Goal: Transaction & Acquisition: Book appointment/travel/reservation

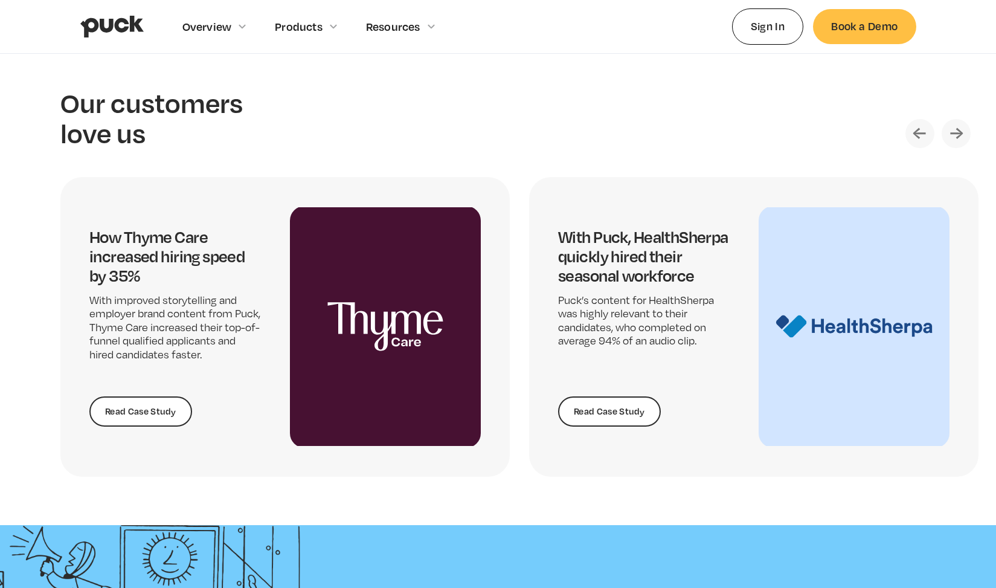
scroll to position [2439, 0]
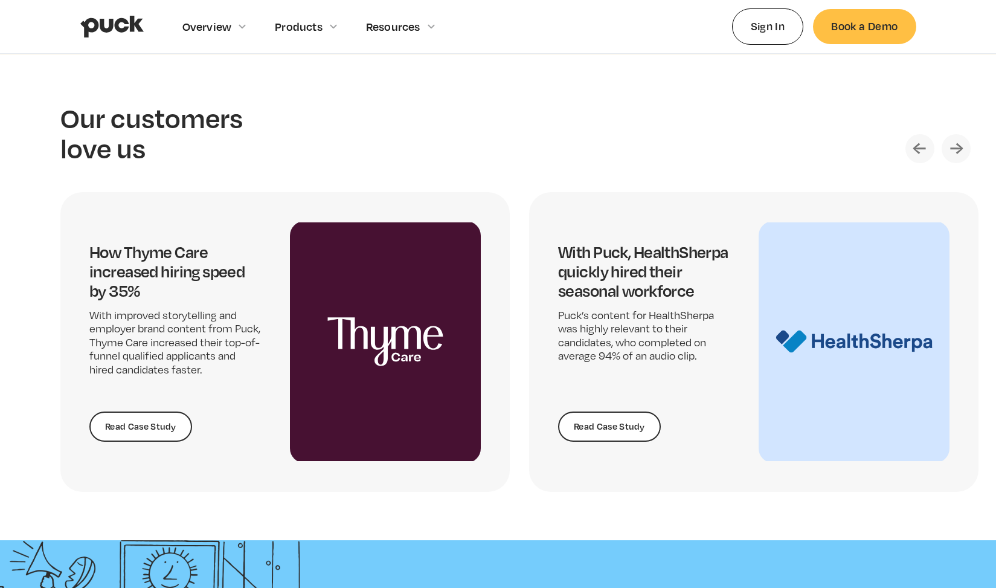
click at [962, 143] on img "Next slide" at bounding box center [956, 148] width 29 height 29
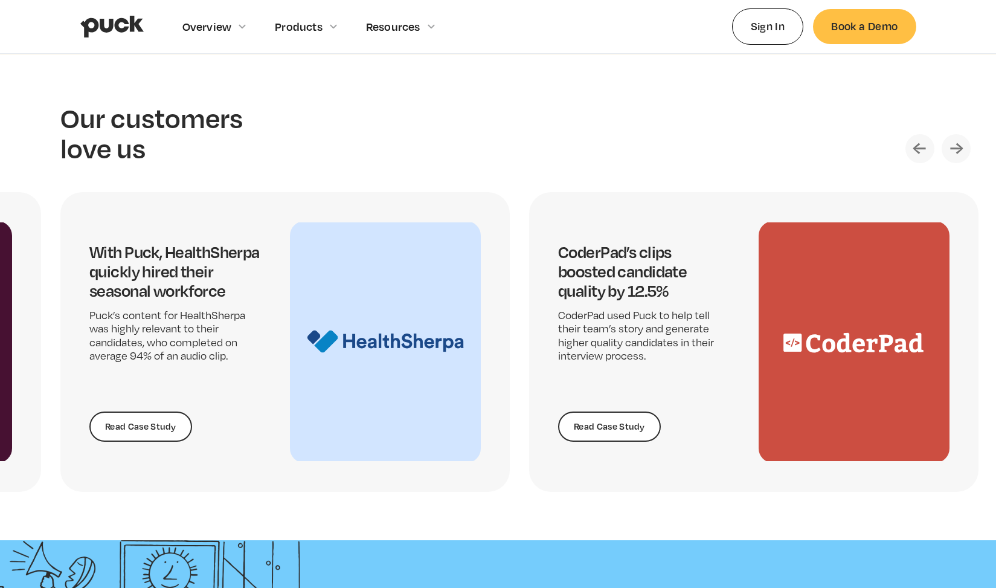
click at [962, 143] on img "Next slide" at bounding box center [956, 148] width 29 height 29
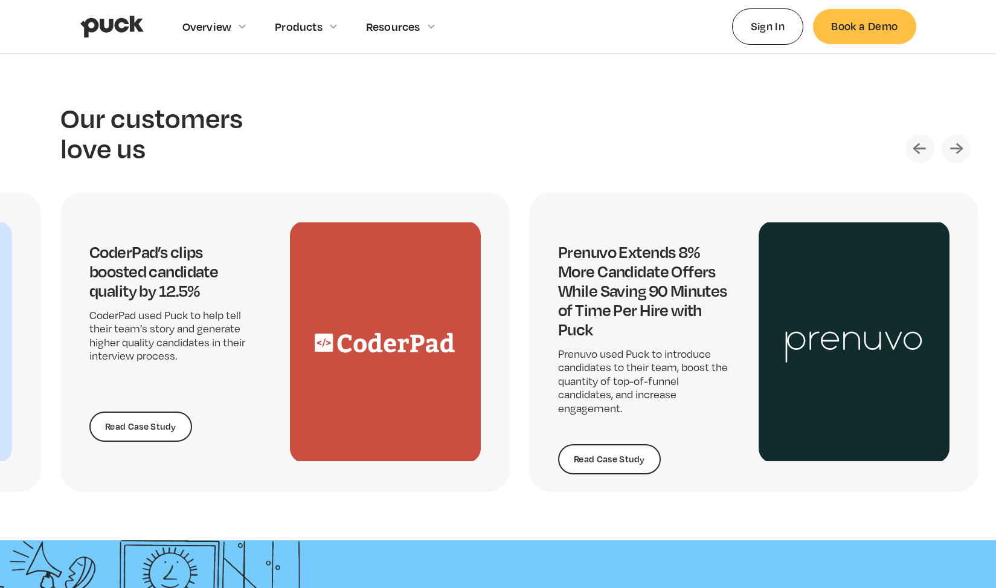
click at [962, 143] on img "Next slide" at bounding box center [956, 148] width 29 height 29
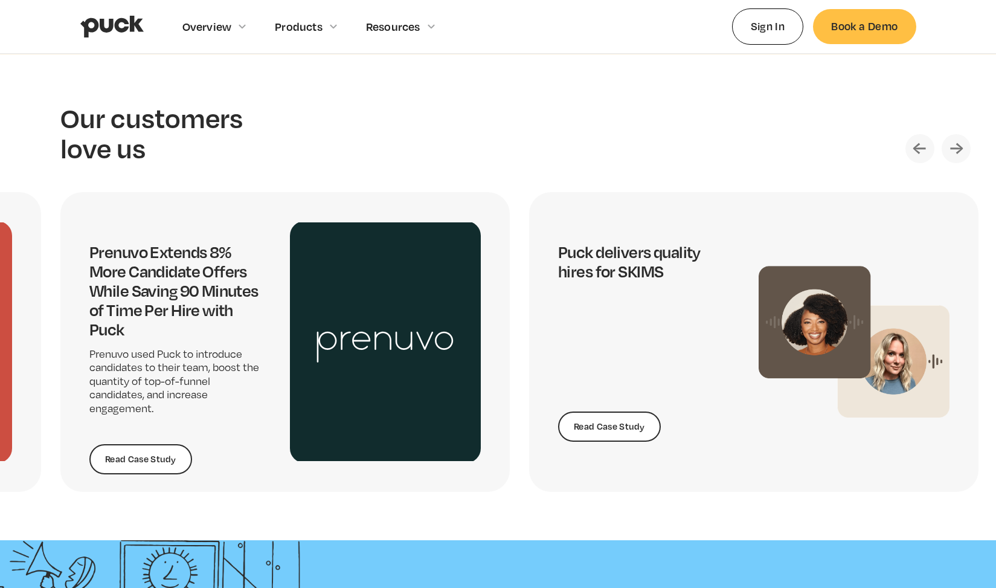
click at [962, 143] on img "Next slide" at bounding box center [956, 148] width 29 height 29
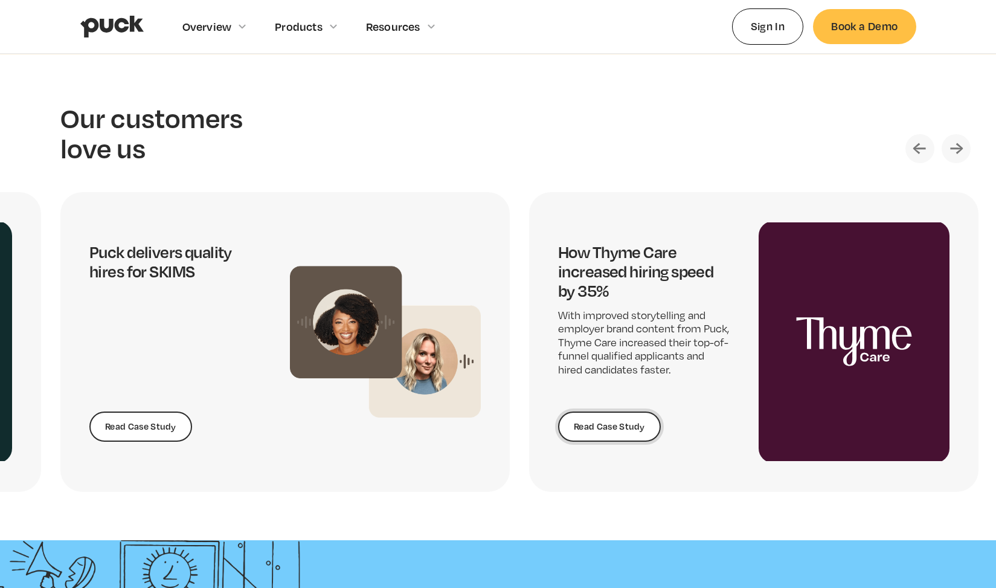
click at [626, 430] on link "Read Case Study" at bounding box center [609, 426] width 103 height 30
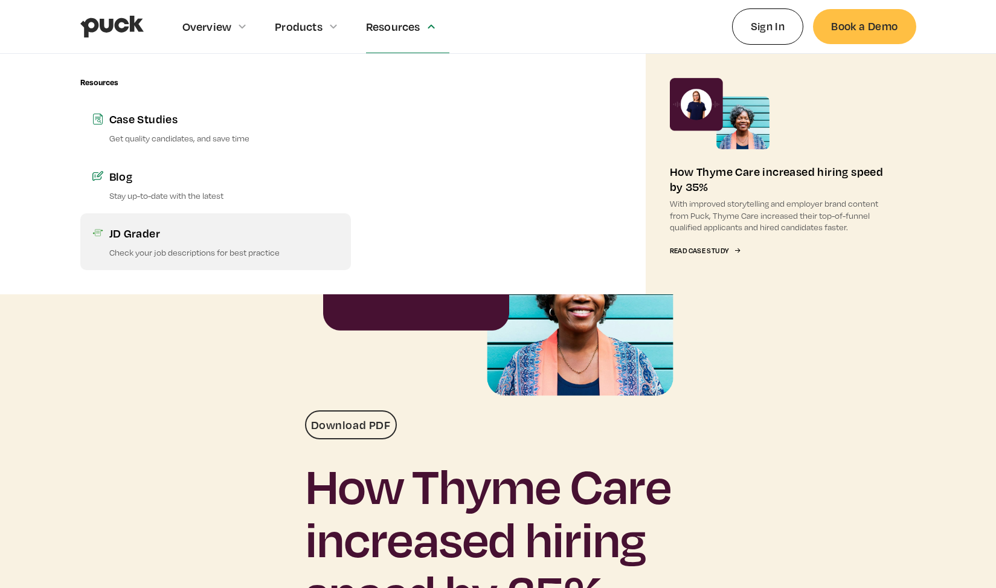
click at [192, 248] on p "Check your job descriptions for best practice" at bounding box center [224, 251] width 230 height 11
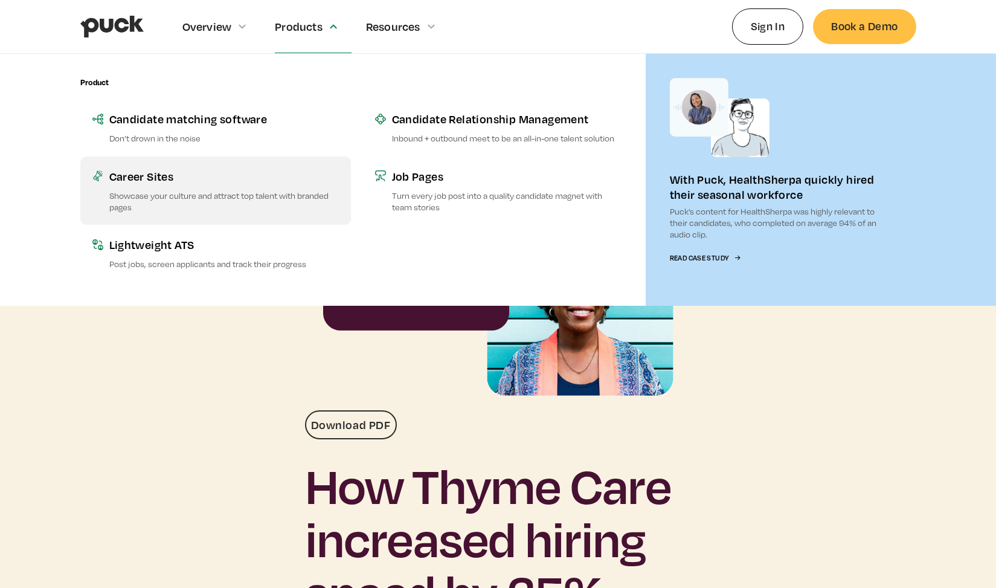
click at [144, 179] on div "Career Sites" at bounding box center [224, 176] width 230 height 15
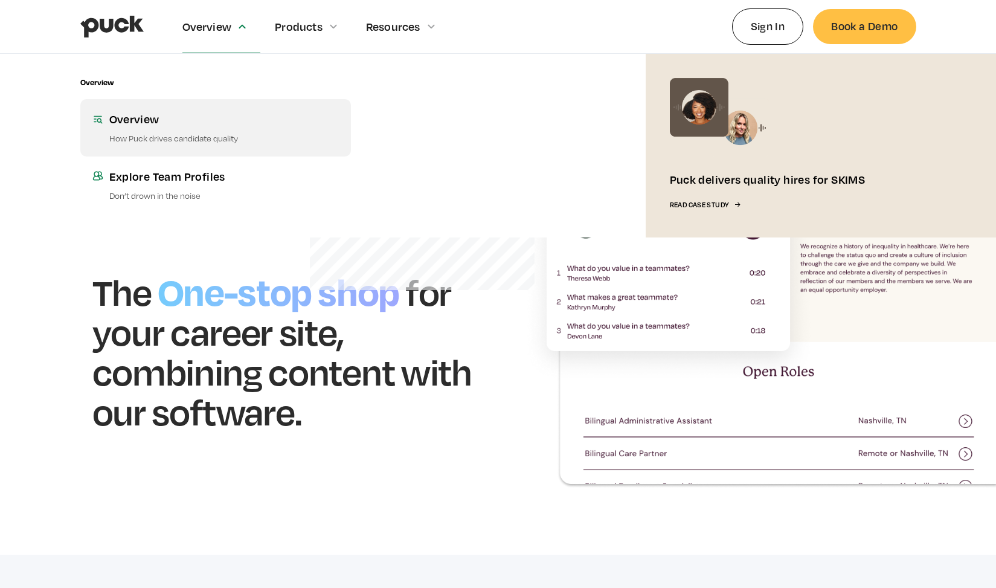
click at [143, 137] on p "How Puck drives candidate quality" at bounding box center [224, 137] width 230 height 11
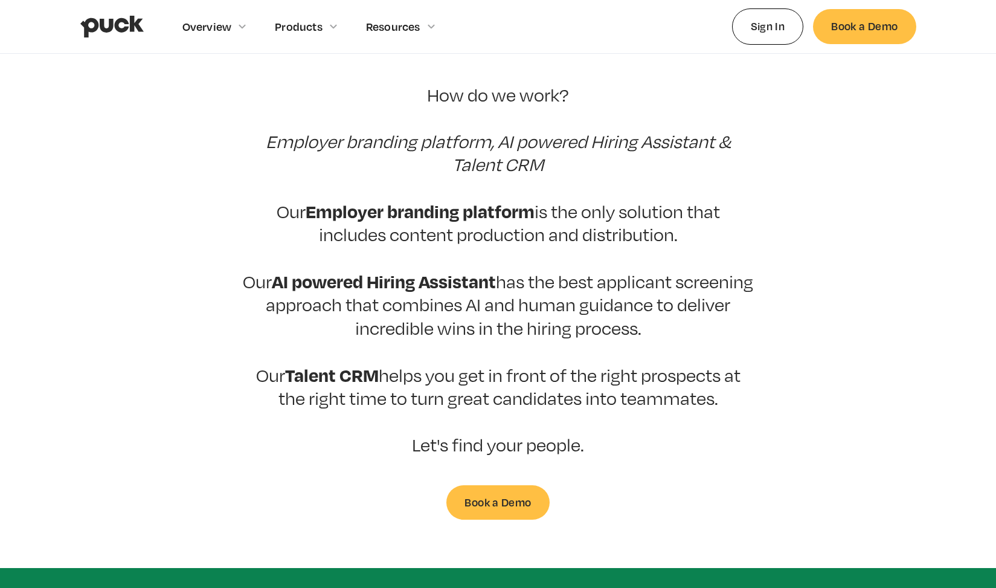
scroll to position [301, 0]
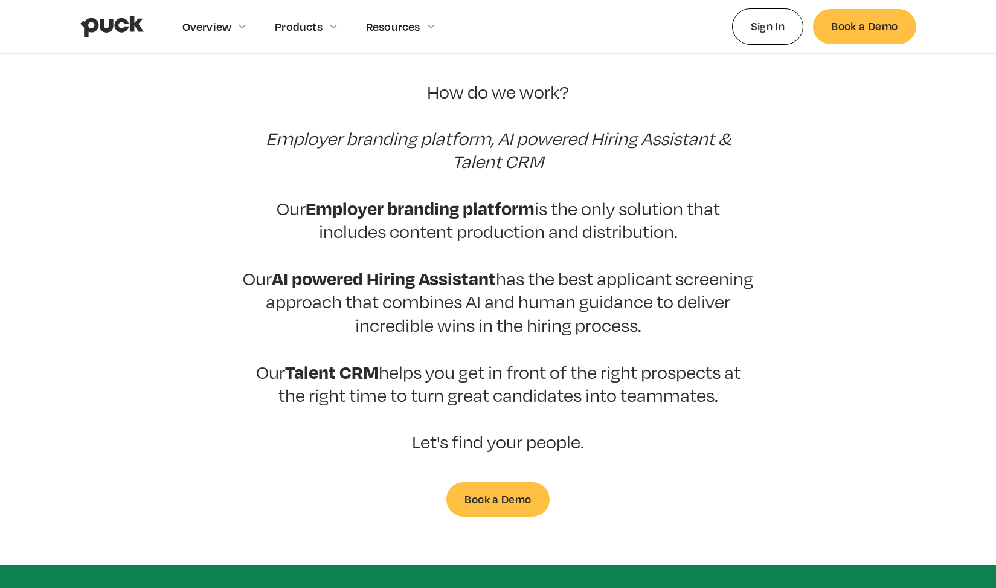
drag, startPoint x: 767, startPoint y: 384, endPoint x: 89, endPoint y: 20, distance: 770.0
click at [515, 482] on link "Book a Demo" at bounding box center [497, 499] width 103 height 34
